Goal: Information Seeking & Learning: Learn about a topic

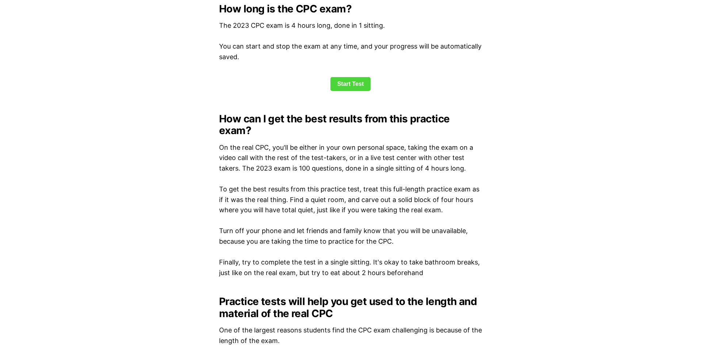
scroll to position [954, 0]
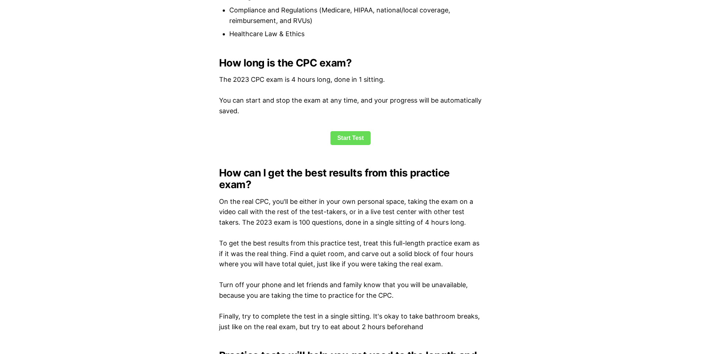
click at [348, 139] on link "Start Test" at bounding box center [351, 138] width 41 height 14
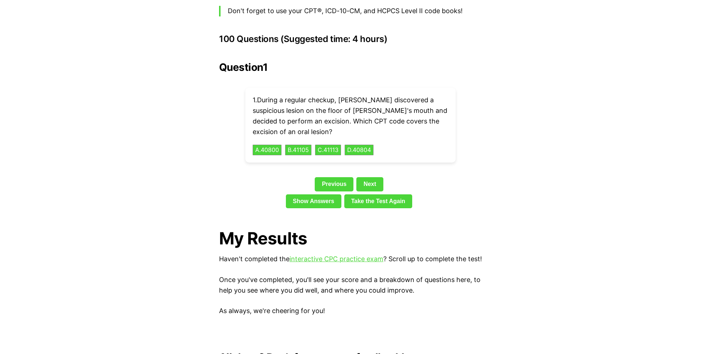
scroll to position [1624, 0]
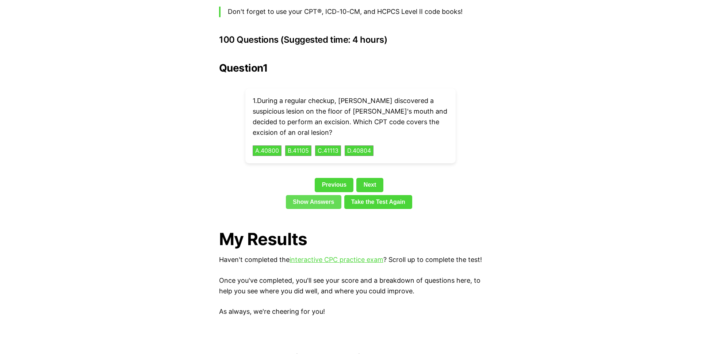
click at [303, 195] on link "Show Answers" at bounding box center [314, 202] width 56 height 14
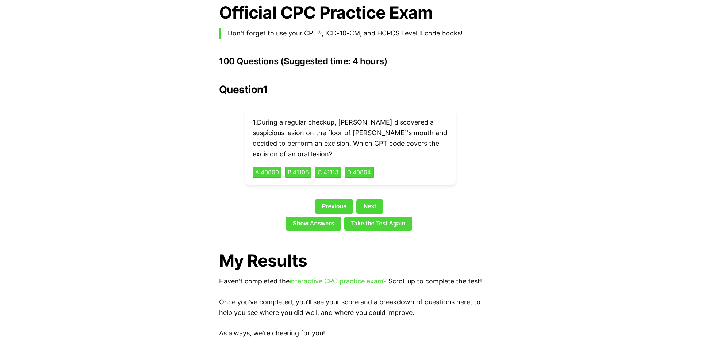
scroll to position [1557, 0]
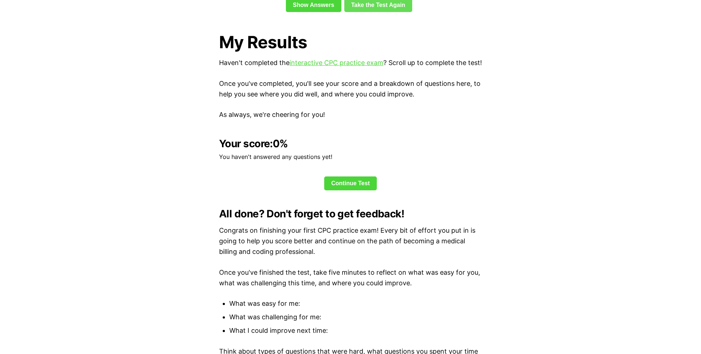
click at [386, 12] on link "Take the Test Again" at bounding box center [378, 5] width 68 height 14
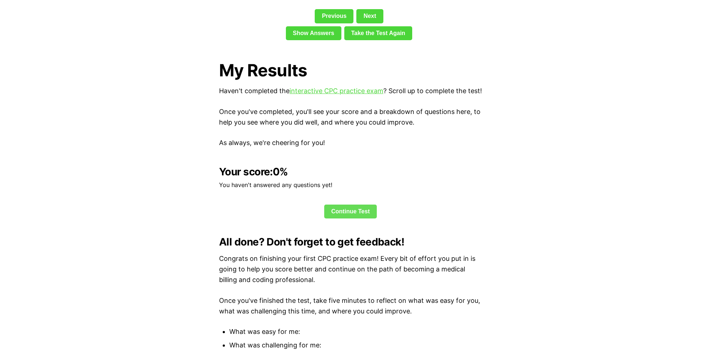
click at [357, 209] on link "Continue Test" at bounding box center [350, 212] width 53 height 14
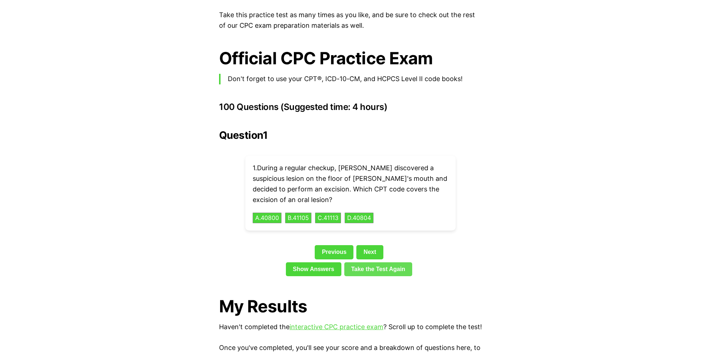
scroll to position [1559, 0]
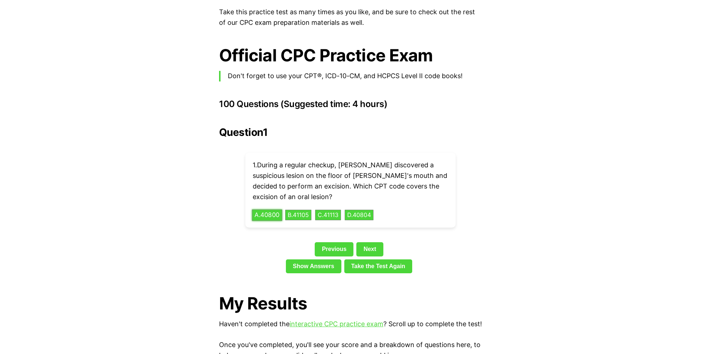
click at [261, 209] on button "A . 40800" at bounding box center [267, 214] width 30 height 11
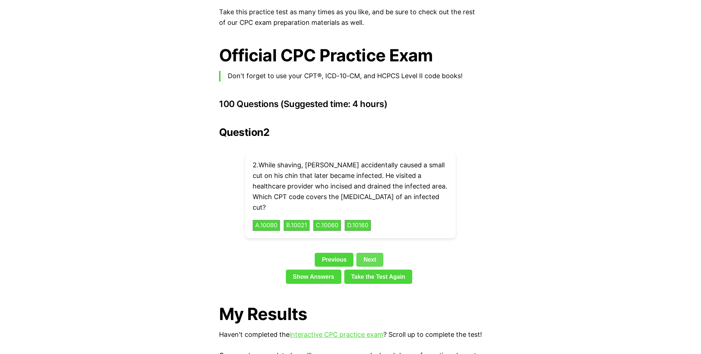
click at [378, 253] on link "Next" at bounding box center [370, 260] width 27 height 14
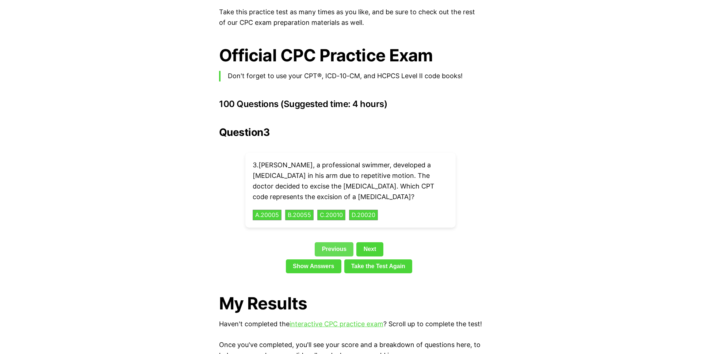
click at [339, 242] on link "Previous" at bounding box center [334, 249] width 39 height 14
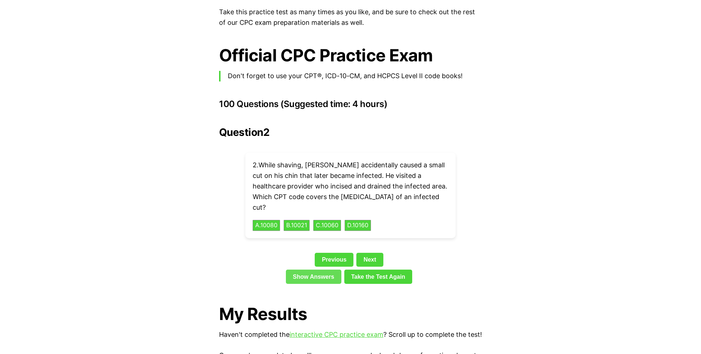
click at [315, 270] on link "Show Answers" at bounding box center [314, 277] width 56 height 14
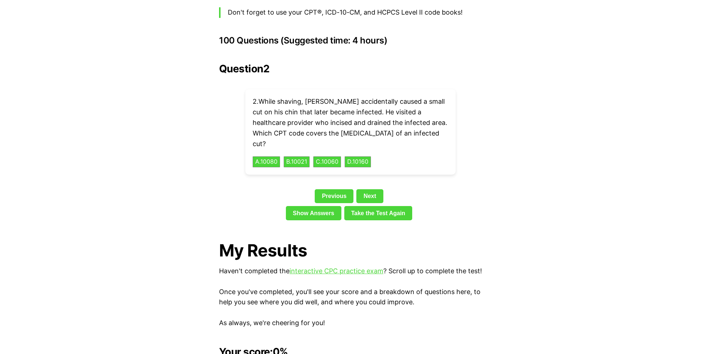
scroll to position [1560, 0]
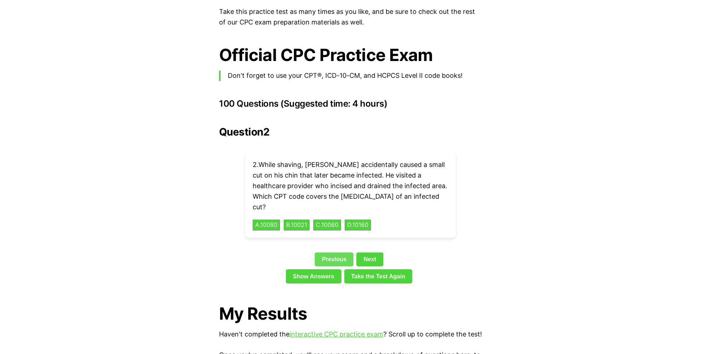
click at [322, 252] on link "Previous" at bounding box center [334, 259] width 39 height 14
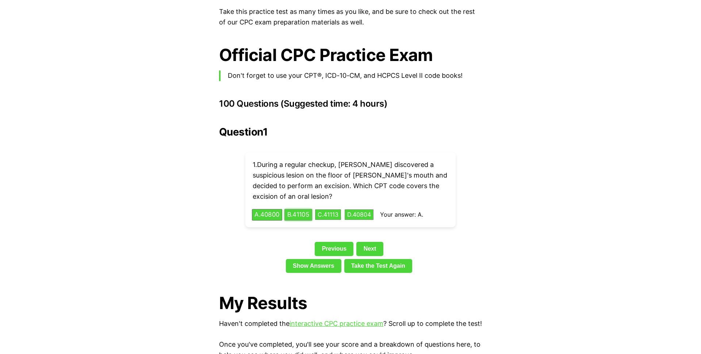
click at [310, 209] on button "B . 41105" at bounding box center [299, 214] width 28 height 11
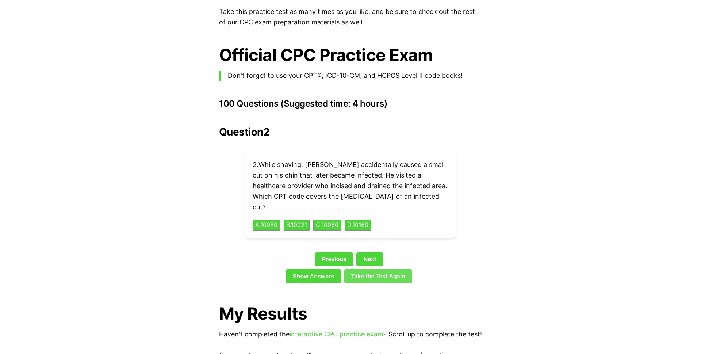
click at [365, 269] on link "Take the Test Again" at bounding box center [378, 276] width 68 height 14
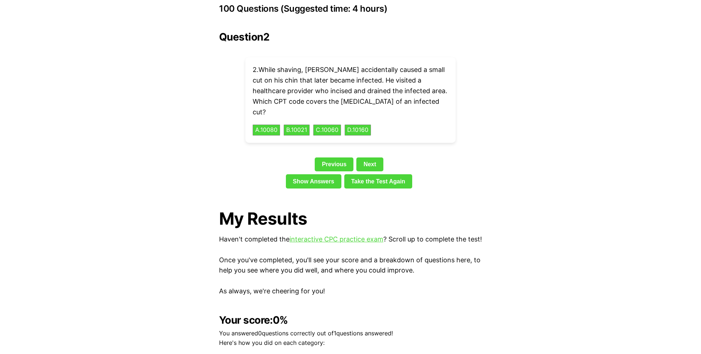
scroll to position [1650, 0]
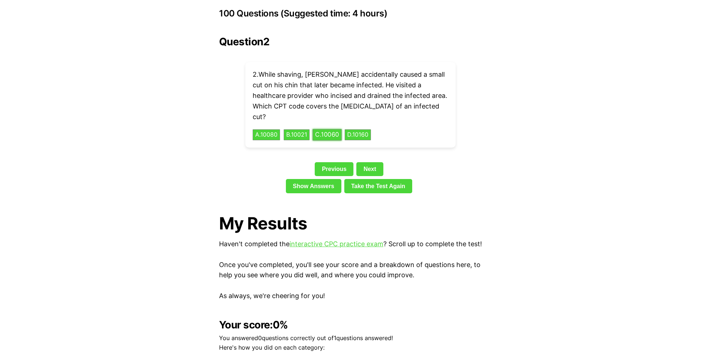
click at [325, 129] on button "C . 10060" at bounding box center [327, 134] width 29 height 11
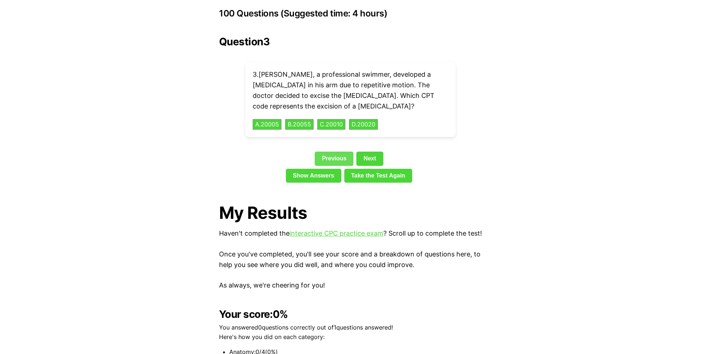
click at [342, 152] on link "Previous" at bounding box center [334, 159] width 39 height 14
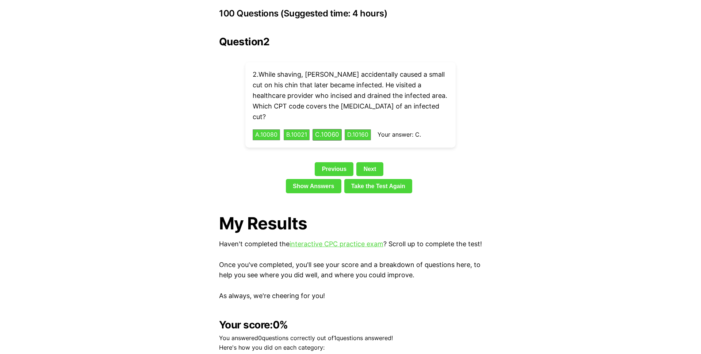
click at [341, 136] on div "Question 2 2 . While shaving, [PERSON_NAME] accidentally caused a small cut on …" at bounding box center [350, 116] width 263 height 160
click at [338, 162] on link "Previous" at bounding box center [334, 169] width 39 height 14
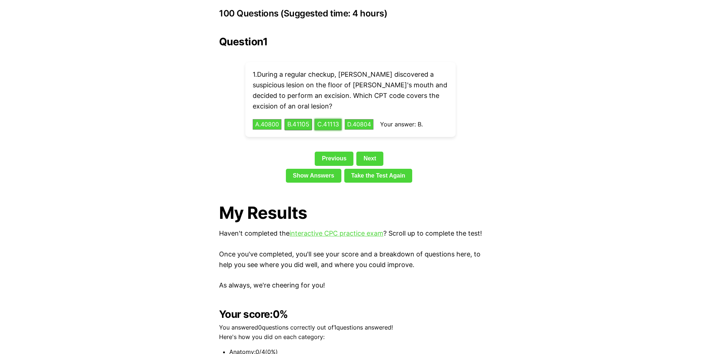
click at [329, 119] on button "C . 41113" at bounding box center [328, 124] width 27 height 11
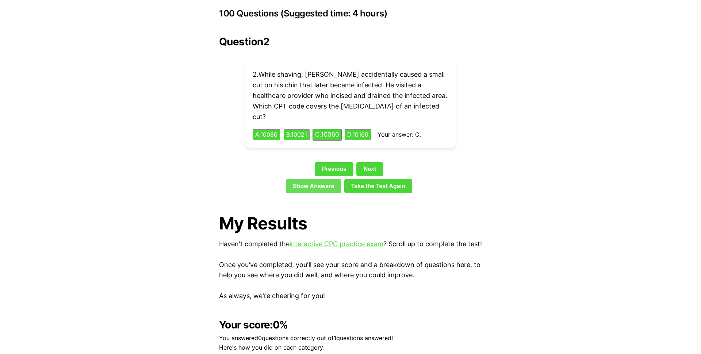
click at [335, 179] on link "Show Answers" at bounding box center [314, 186] width 56 height 14
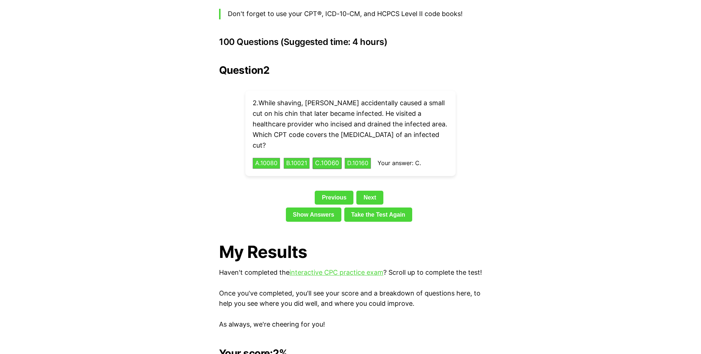
scroll to position [1579, 0]
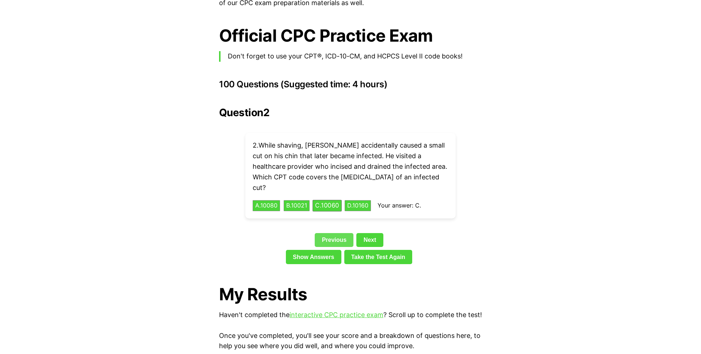
click at [338, 233] on link "Previous" at bounding box center [334, 240] width 39 height 14
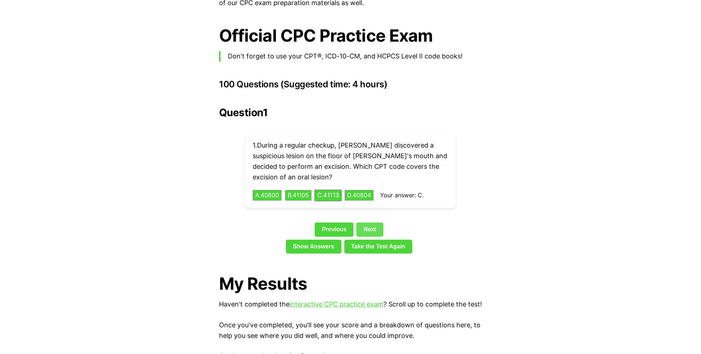
click at [372, 222] on link "Next" at bounding box center [370, 229] width 27 height 14
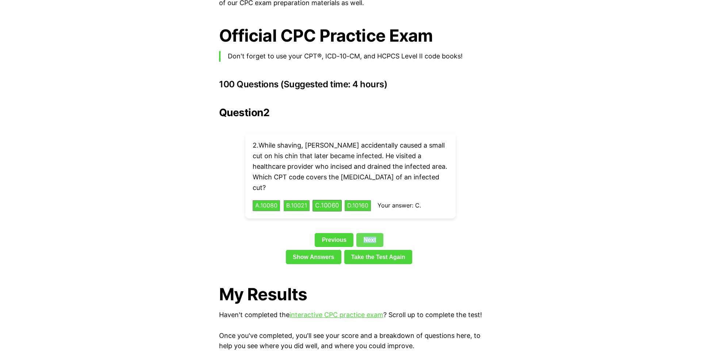
click at [372, 233] on link "Next" at bounding box center [370, 240] width 27 height 14
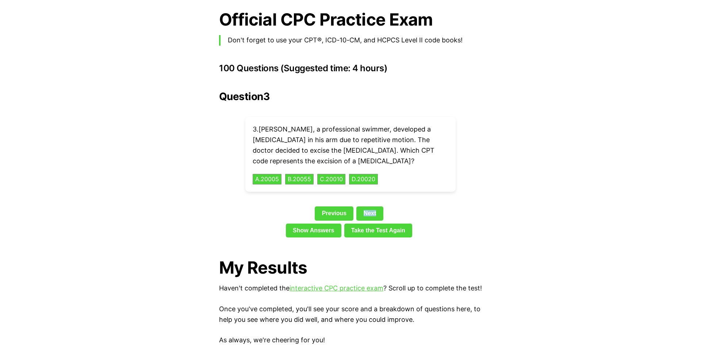
scroll to position [1593, 0]
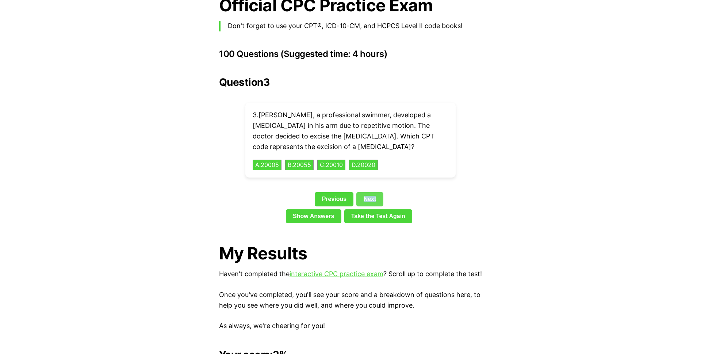
click at [368, 192] on link "Next" at bounding box center [370, 199] width 27 height 14
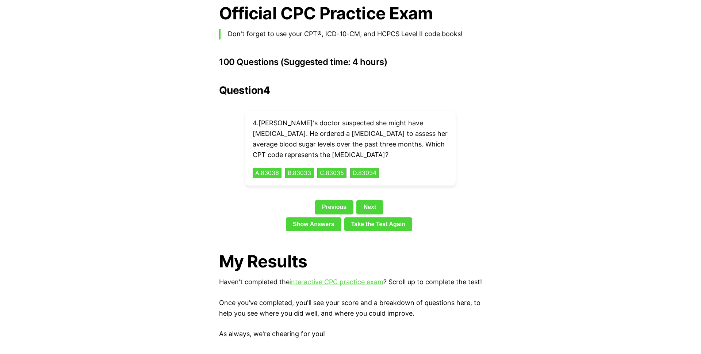
scroll to position [1600, 0]
